Goal: Check status: Verify the current state of an ongoing process or item

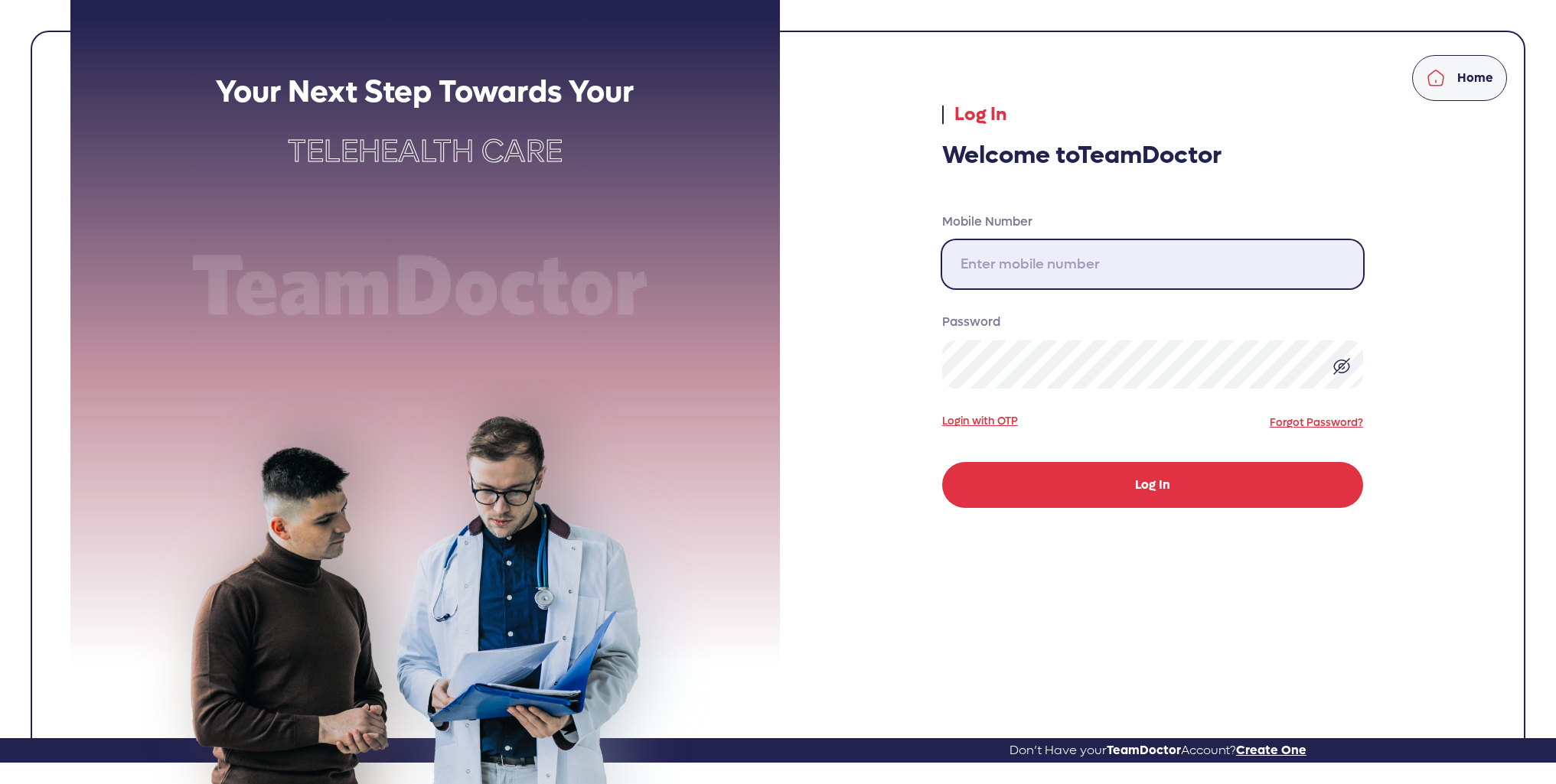
type input "[PHONE_NUMBER]"
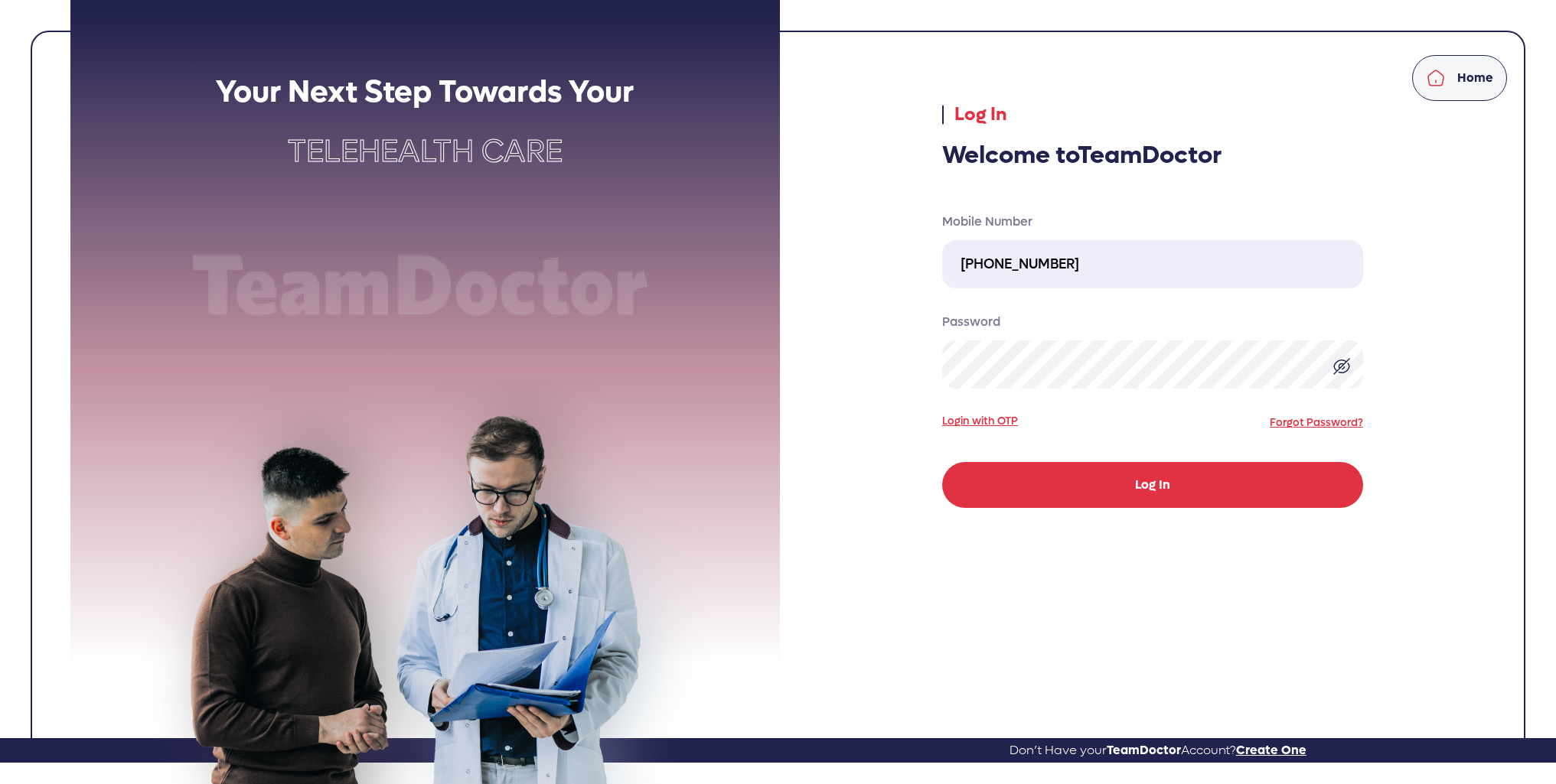
click at [1176, 492] on button "Log In" at bounding box center [1153, 485] width 421 height 46
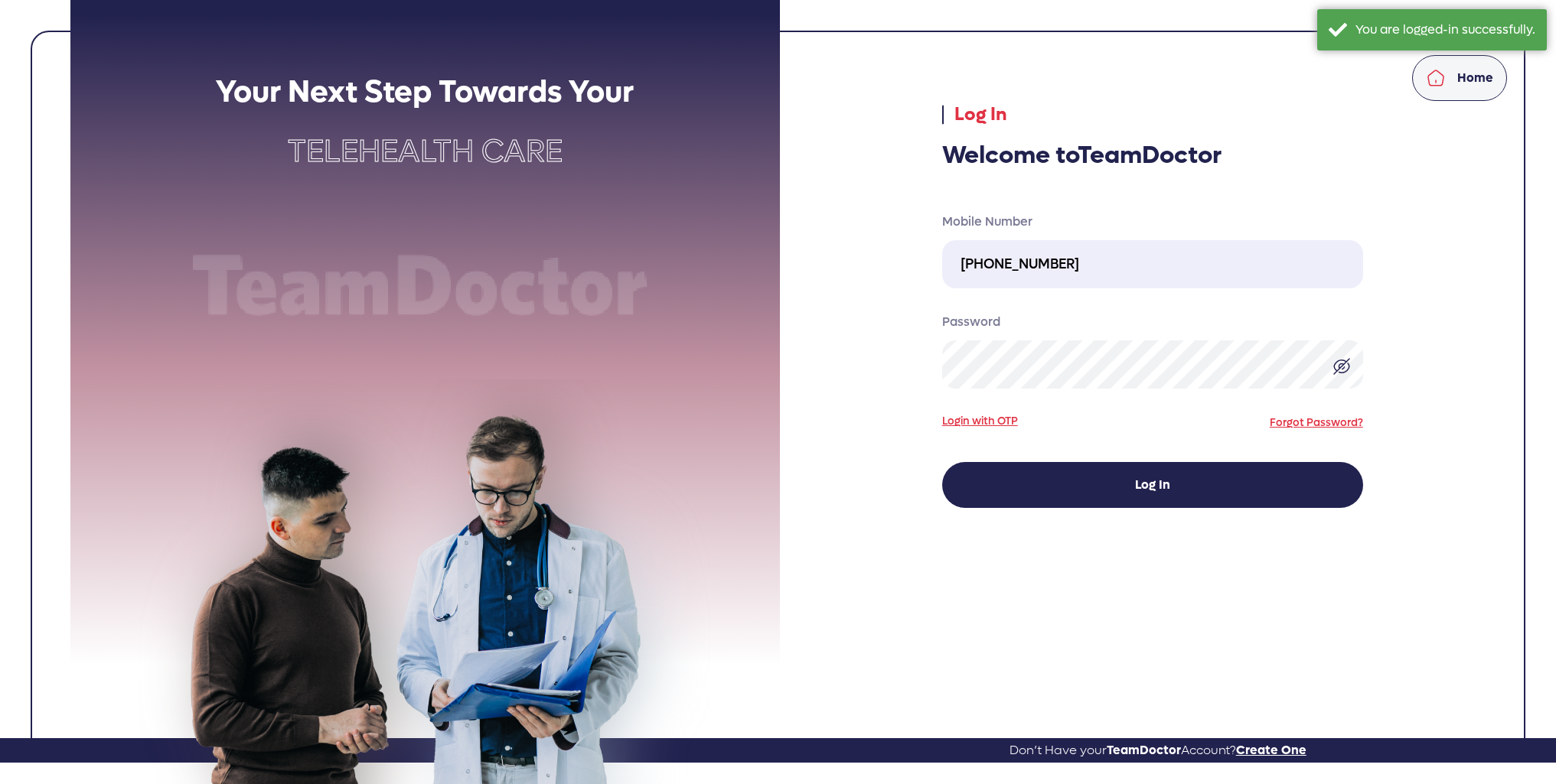
select select "pending"
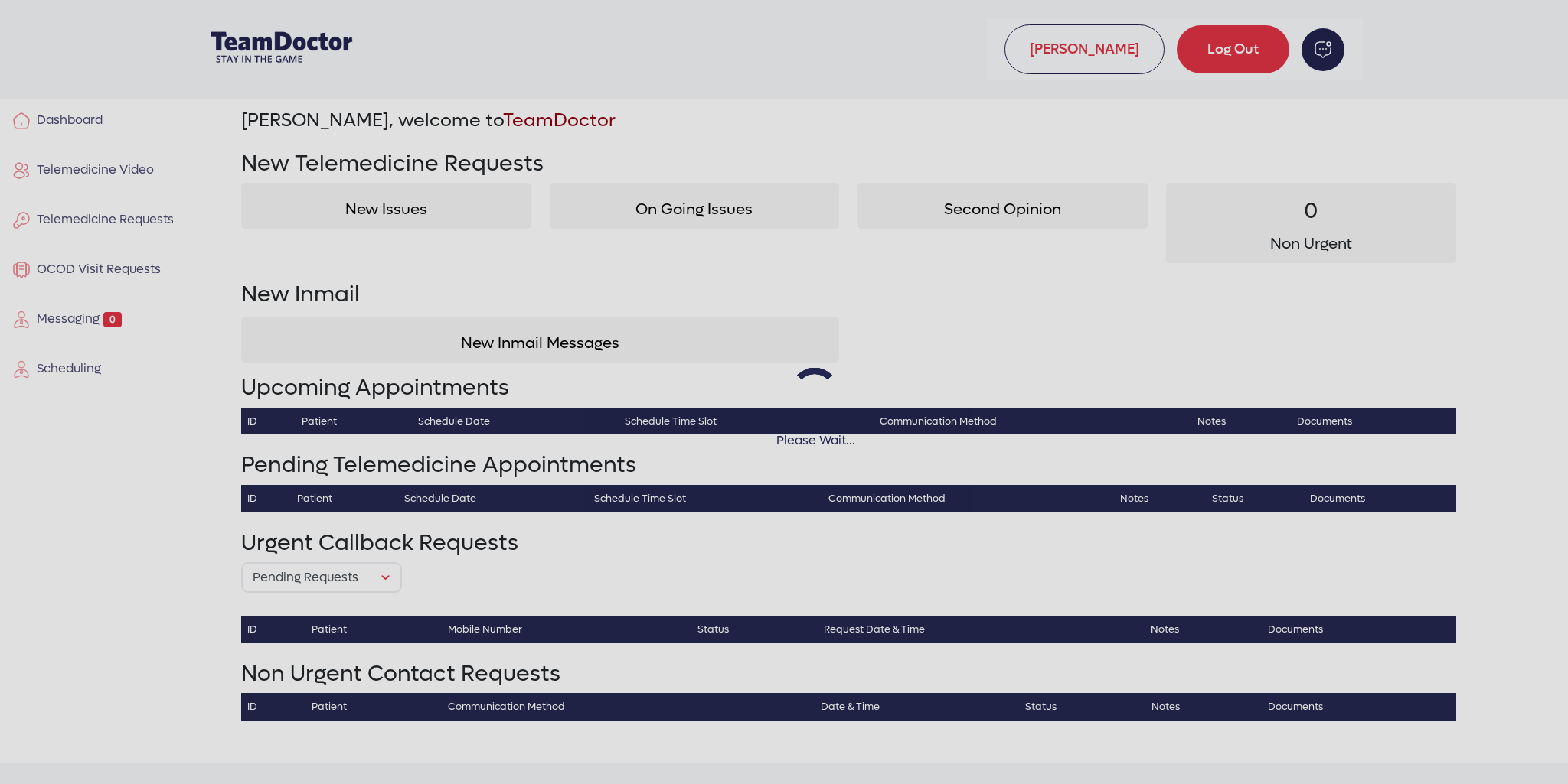
select select "pending"
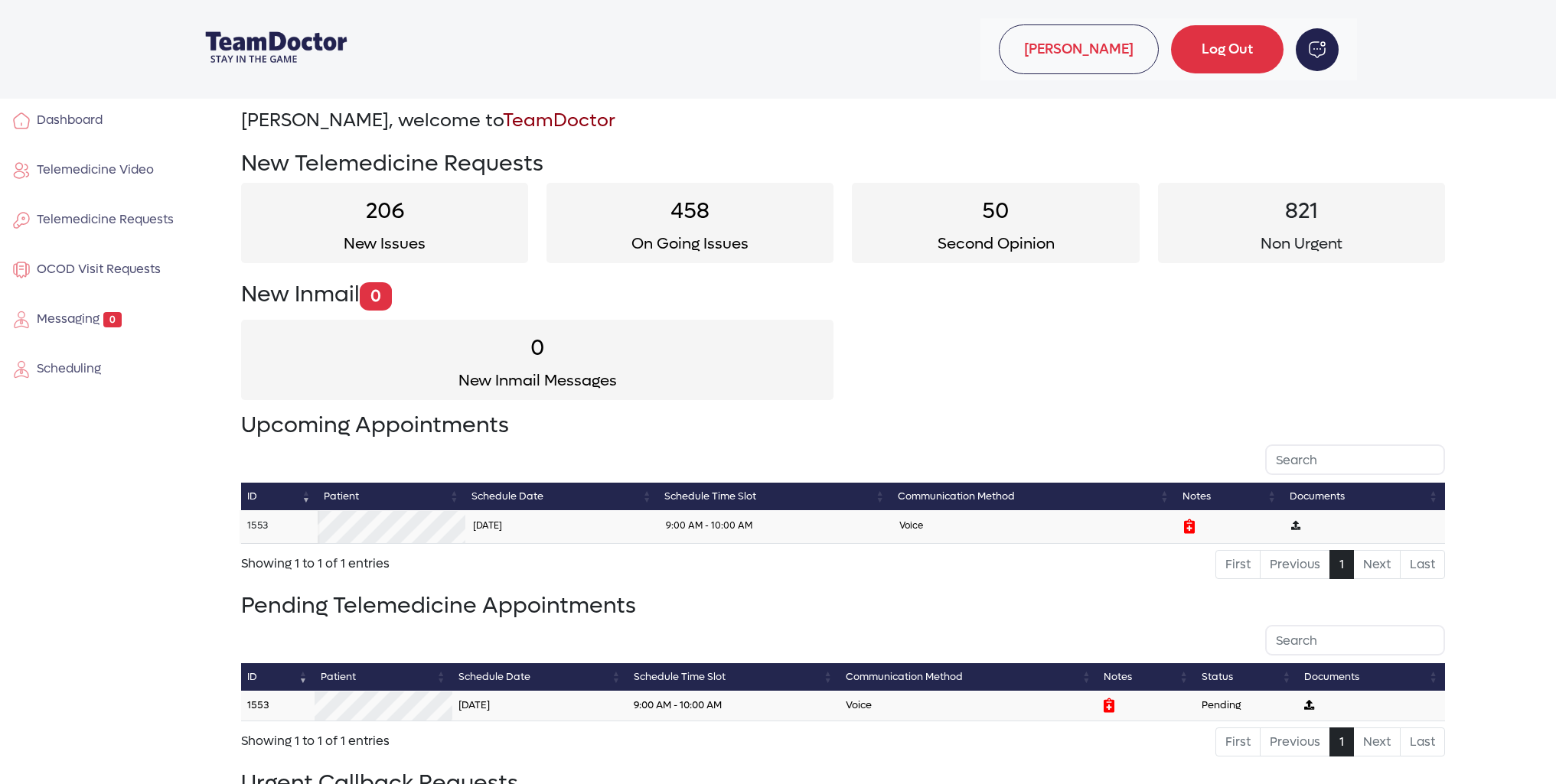
click at [261, 522] on link "1553" at bounding box center [258, 525] width 21 height 13
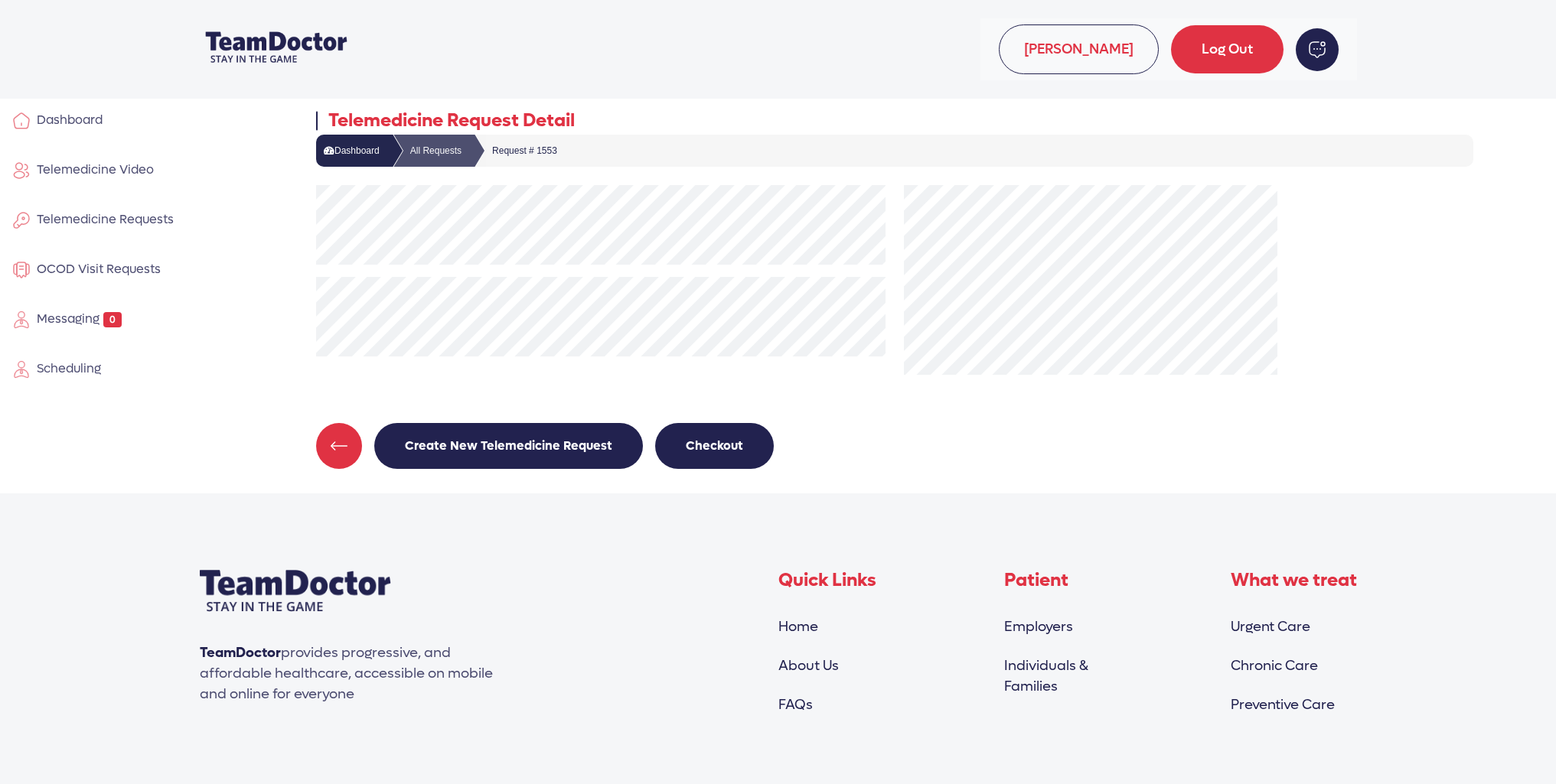
click at [74, 121] on span "Dashboard" at bounding box center [67, 119] width 72 height 16
select select "pending"
